Goal: Task Accomplishment & Management: Use online tool/utility

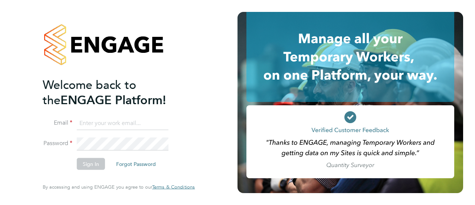
click at [114, 122] on input at bounding box center [123, 122] width 92 height 13
type input "[EMAIL_ADDRESS][PERSON_NAME][DOMAIN_NAME]"
click at [95, 161] on button "Sign In" at bounding box center [91, 164] width 28 height 12
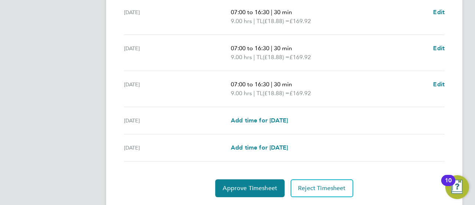
scroll to position [336, 0]
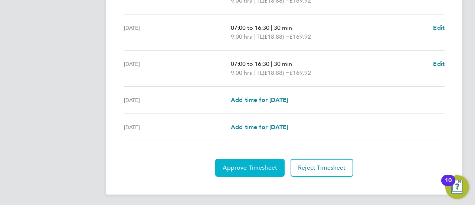
click at [257, 164] on span "Approve Timesheet" at bounding box center [250, 167] width 55 height 7
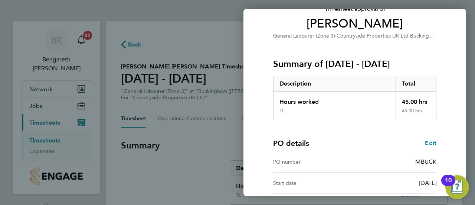
scroll to position [150, 0]
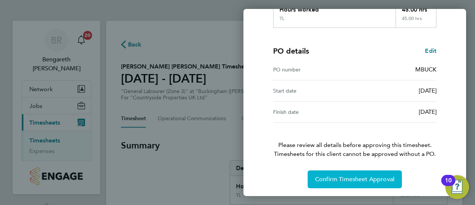
click at [356, 175] on span "Confirm Timesheet Approval" at bounding box center [354, 178] width 79 height 7
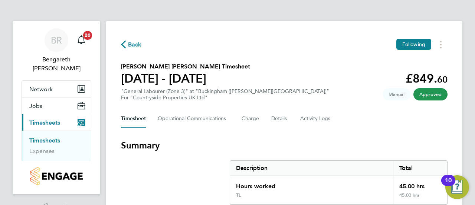
click at [43, 137] on link "Timesheets" at bounding box center [44, 140] width 31 height 7
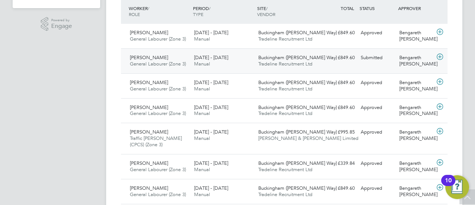
click at [441, 58] on icon at bounding box center [439, 57] width 9 height 6
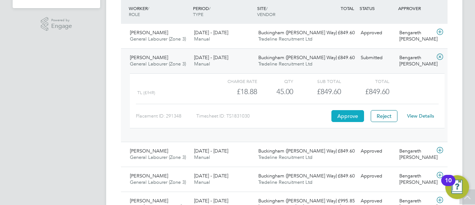
click at [352, 114] on button "Approve" at bounding box center [347, 116] width 33 height 12
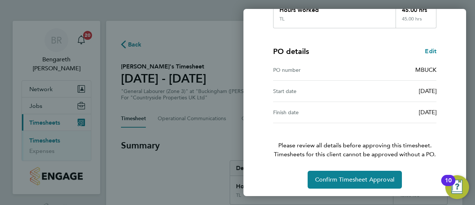
scroll to position [150, 0]
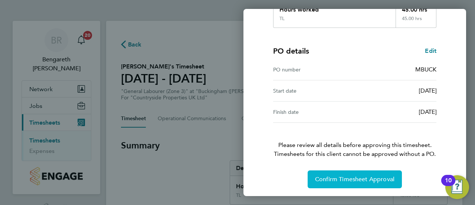
click at [361, 178] on span "Confirm Timesheet Approval" at bounding box center [354, 178] width 79 height 7
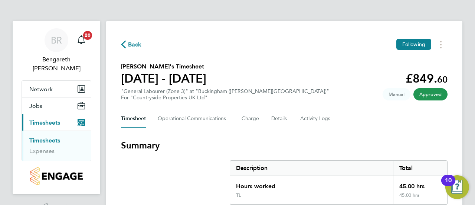
click at [41, 137] on link "Timesheets" at bounding box center [44, 140] width 31 height 7
